Goal: Navigation & Orientation: Understand site structure

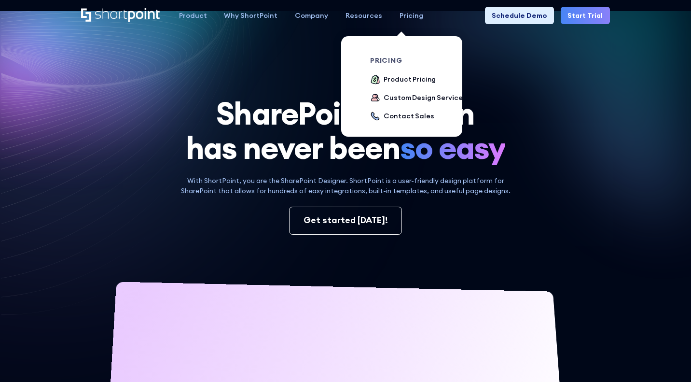
click at [404, 16] on div "Pricing" at bounding box center [412, 16] width 24 height 10
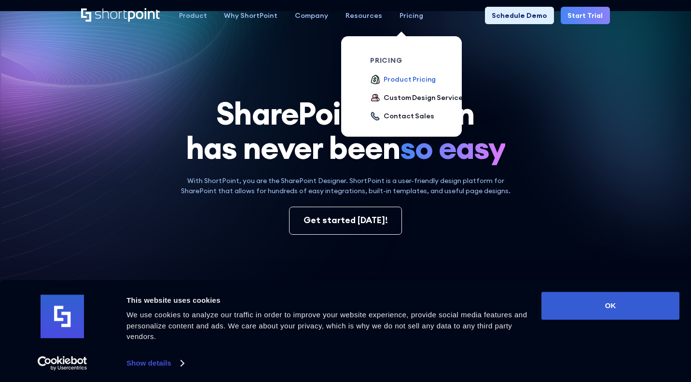
click at [384, 81] on div "Product Pricing" at bounding box center [410, 79] width 52 height 10
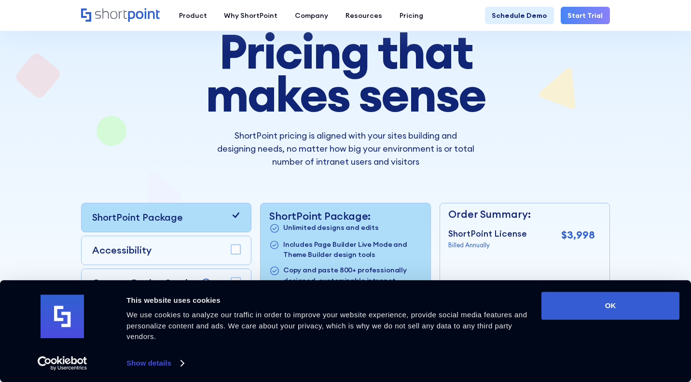
scroll to position [111, 0]
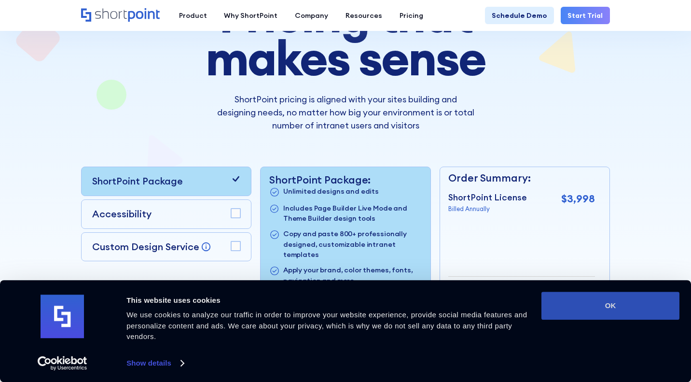
click at [583, 309] on button "OK" at bounding box center [611, 306] width 138 height 28
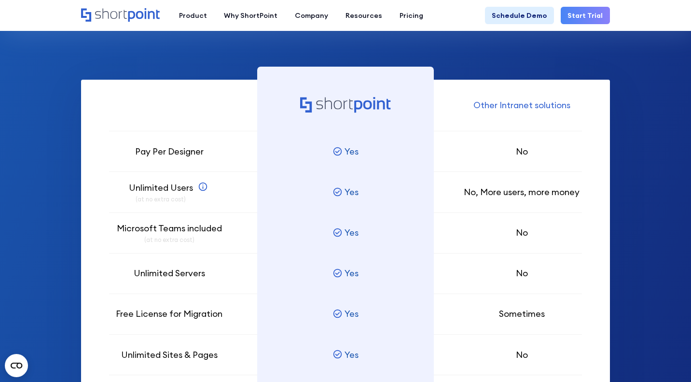
scroll to position [550, 0]
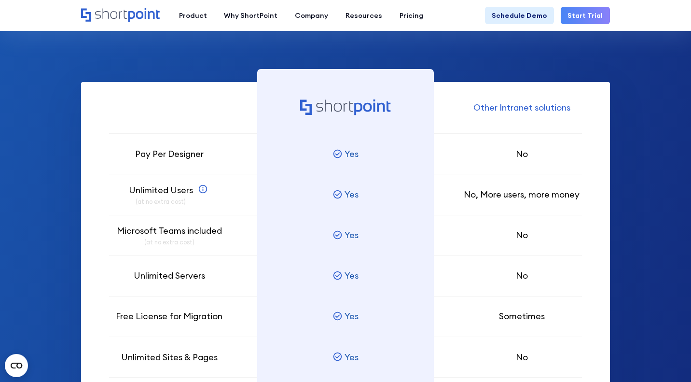
click at [346, 109] on icon at bounding box center [345, 106] width 91 height 15
click at [389, 126] on div at bounding box center [345, 108] width 176 height 52
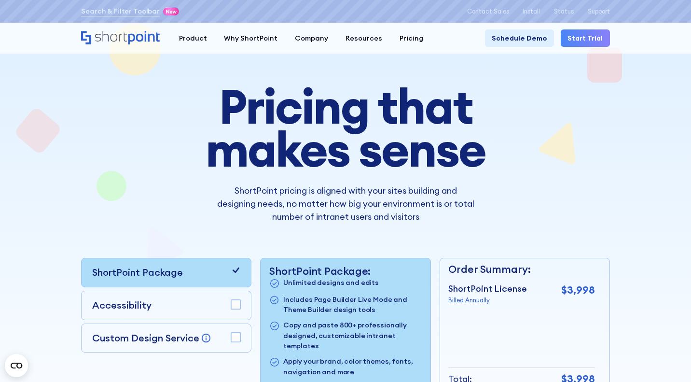
scroll to position [0, 0]
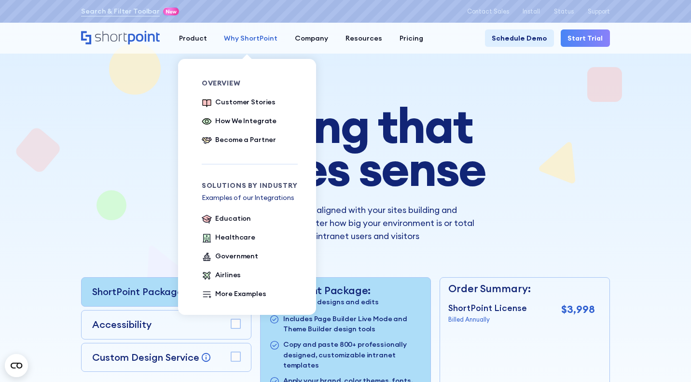
click at [239, 43] on div "Why ShortPoint" at bounding box center [251, 38] width 54 height 10
click at [225, 101] on div "Customer Stories" at bounding box center [245, 102] width 60 height 10
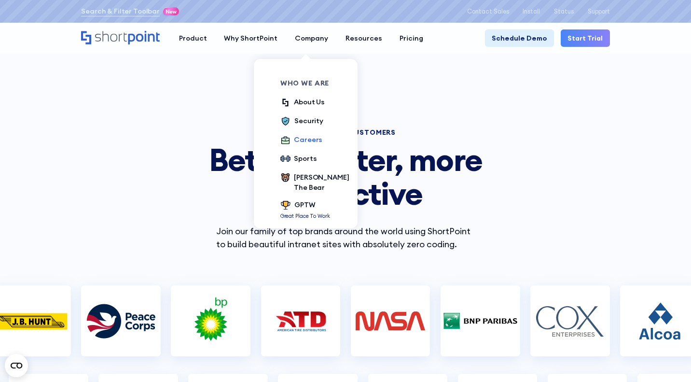
click at [294, 140] on div "Careers" at bounding box center [308, 140] width 28 height 10
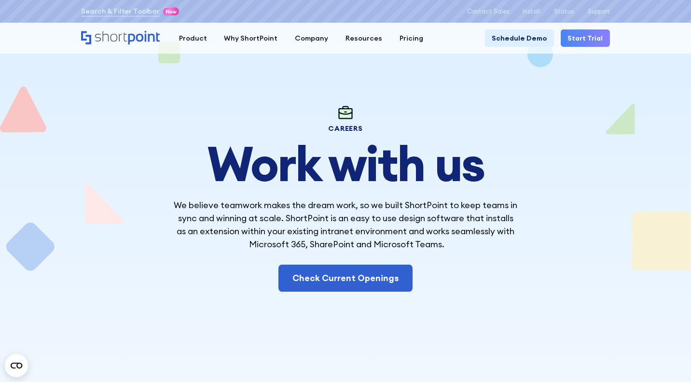
click at [139, 34] on icon "Home" at bounding box center [121, 38] width 80 height 14
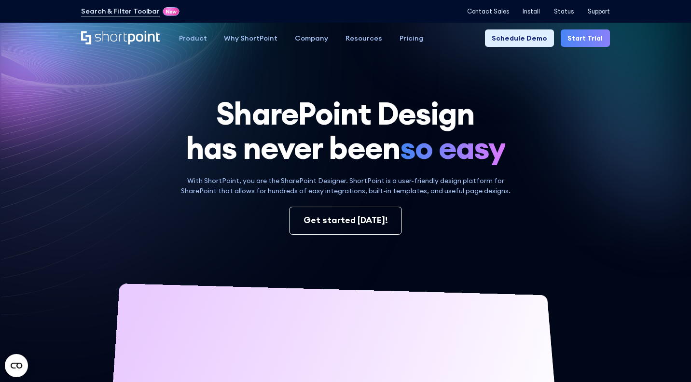
click at [109, 113] on h1 "SharePoint Design has never been so easy" at bounding box center [345, 131] width 529 height 69
click at [188, 235] on div "SharePoint Design has never been so easy With ShortPoint, you are the SharePoin…" at bounding box center [345, 323] width 529 height 452
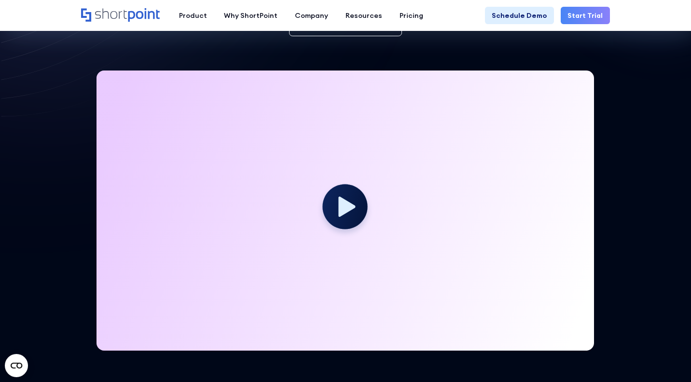
scroll to position [21, 0]
